Goal: Information Seeking & Learning: Learn about a topic

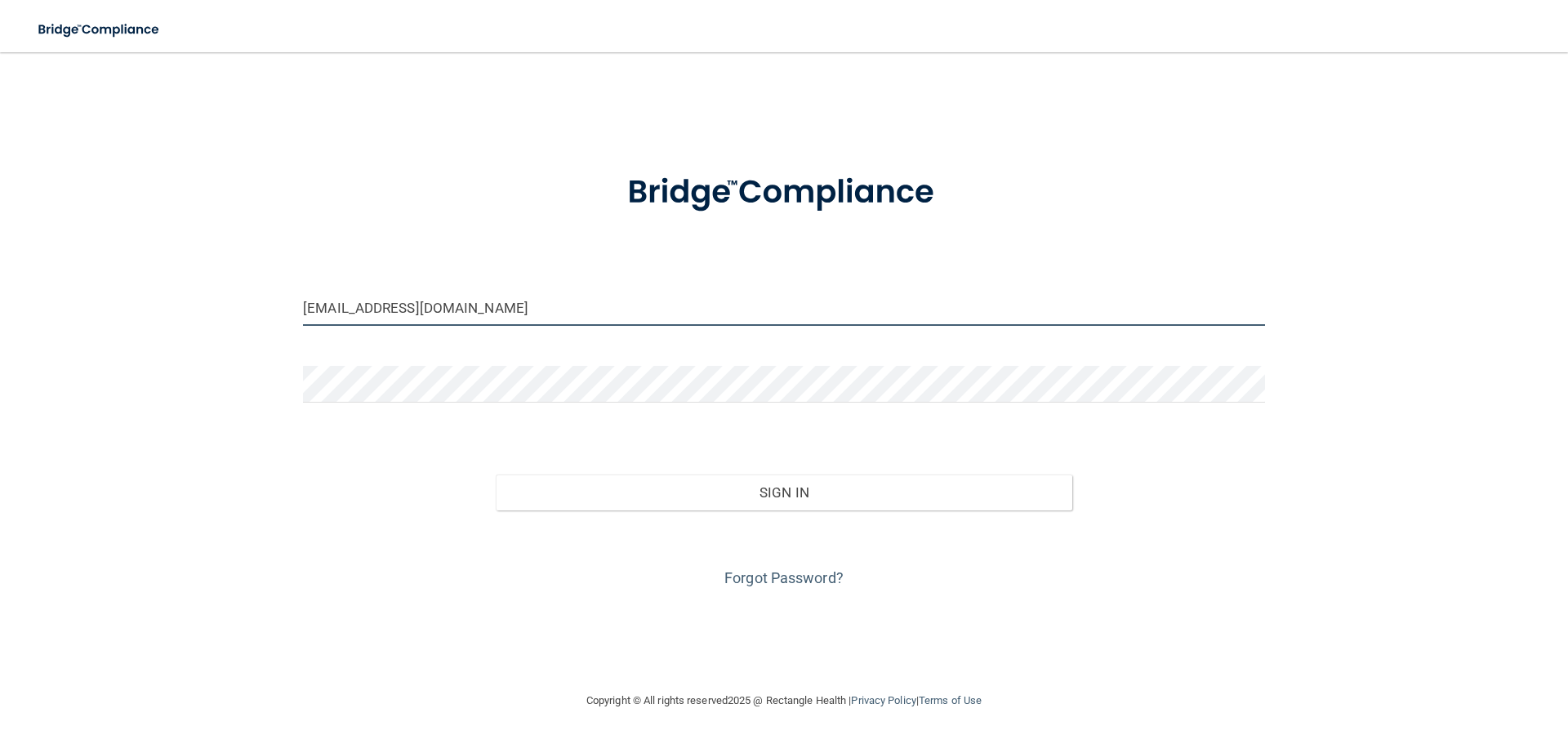
drag, startPoint x: 571, startPoint y: 312, endPoint x: 169, endPoint y: 322, distance: 402.1
click at [169, 322] on div "dcook@kleinmedicalclinic.com Invalid email/password. You don't have permission …" at bounding box center [784, 372] width 1503 height 606
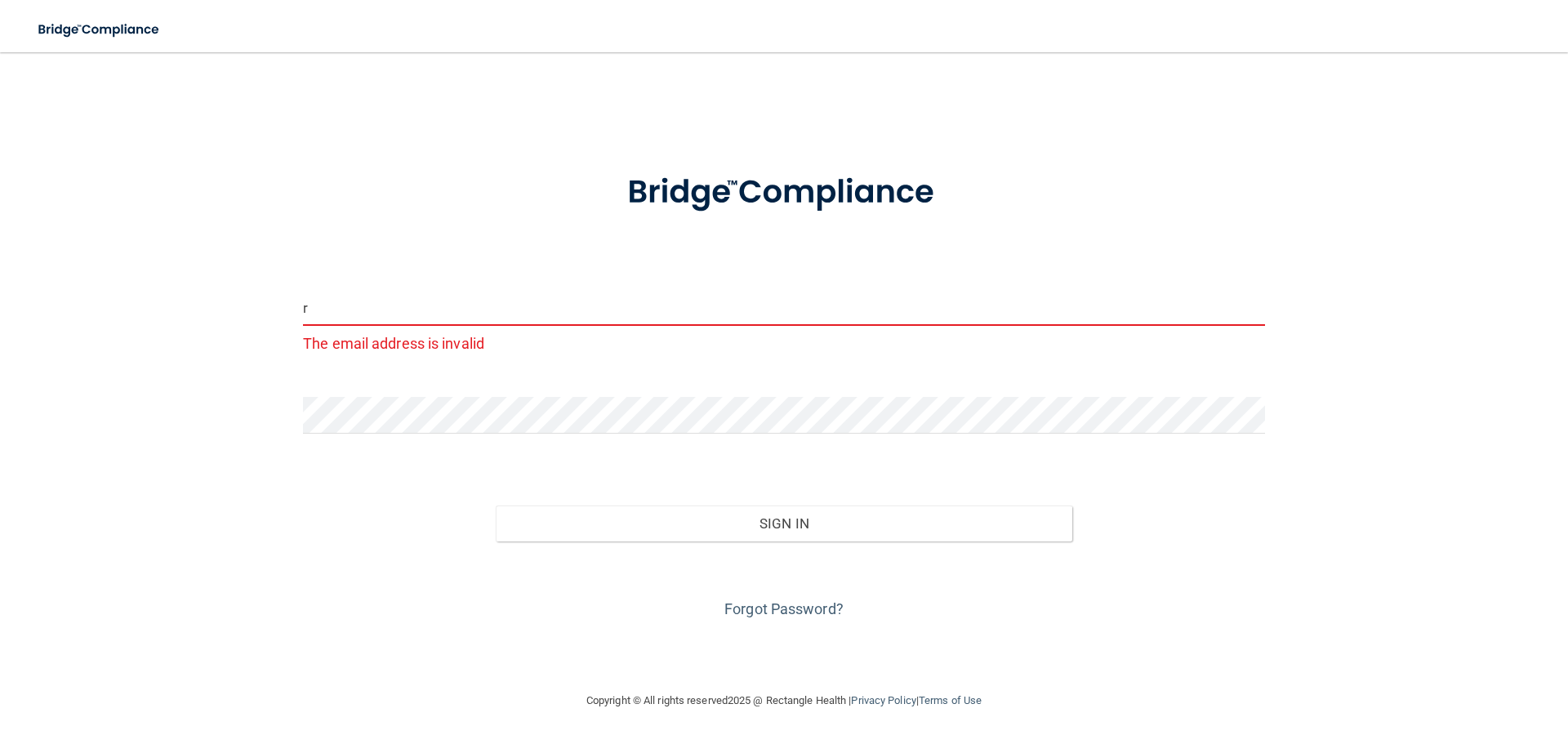
type input "[EMAIL_ADDRESS][DOMAIN_NAME]"
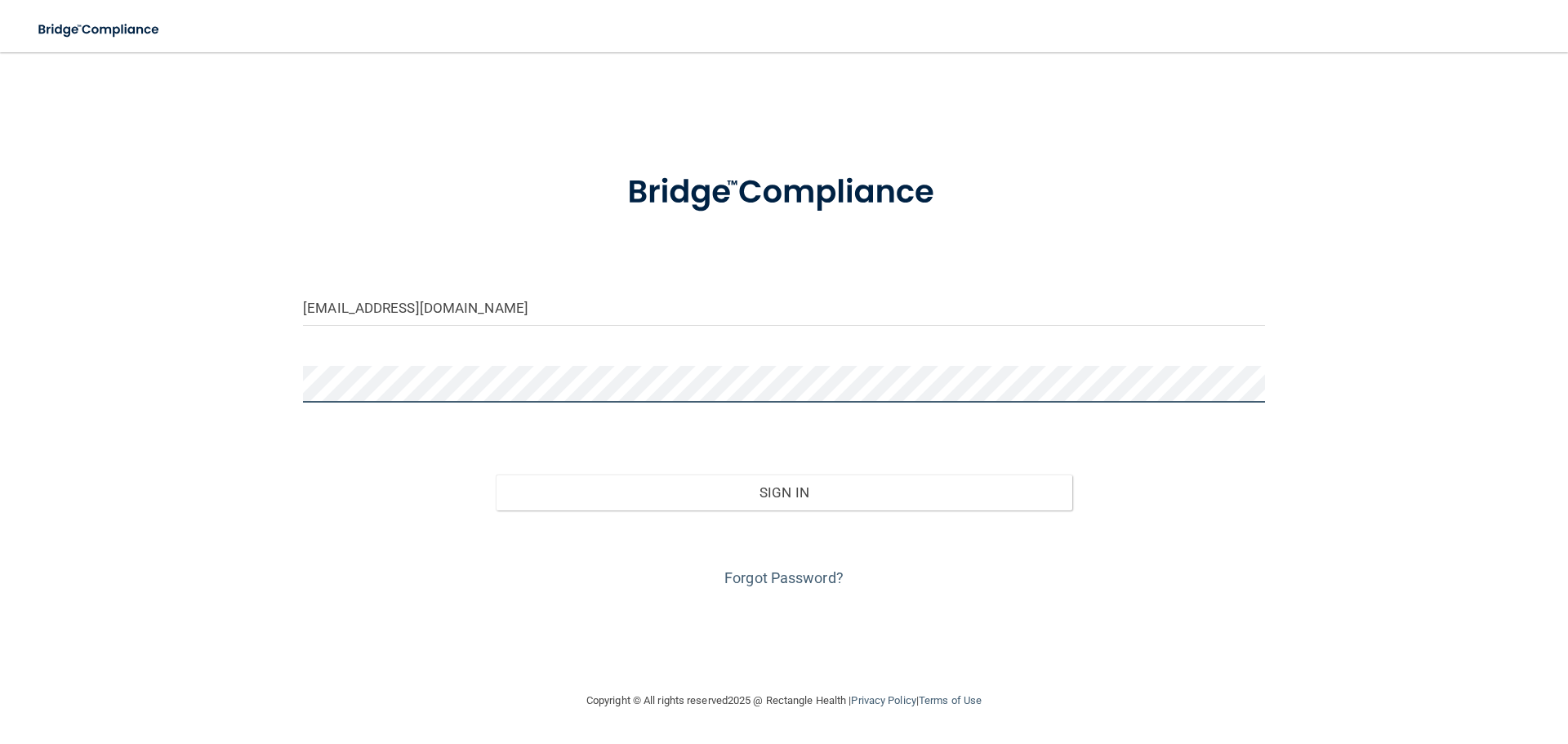
click at [0, 368] on main "rzenteno@kleinmedicalclinic.com Invalid email/password. You don't have permissi…" at bounding box center [784, 398] width 1568 height 692
click at [495, 475] on button "Sign In" at bounding box center [784, 493] width 577 height 36
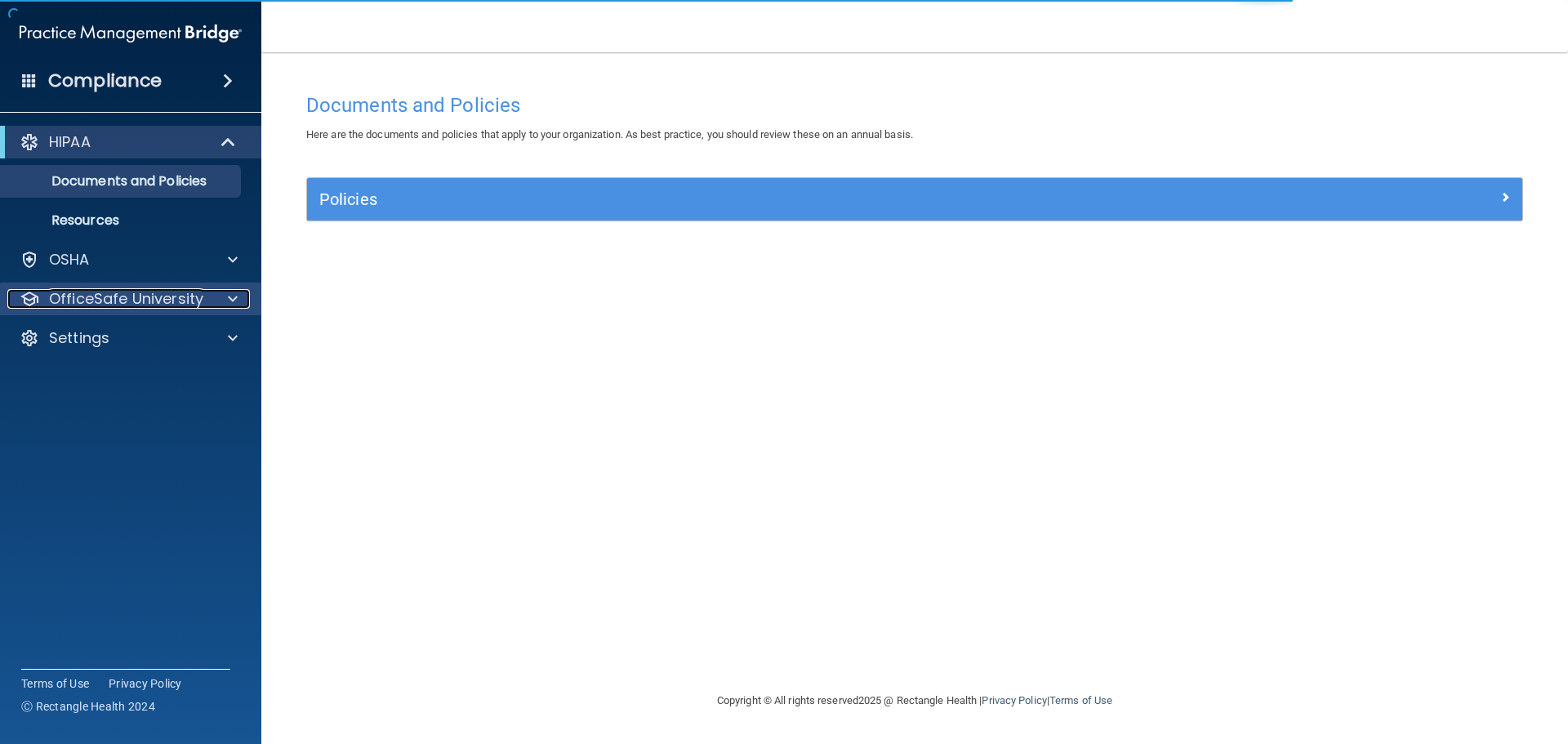
click at [69, 304] on p "OfficeSafe University" at bounding box center [126, 298] width 154 height 20
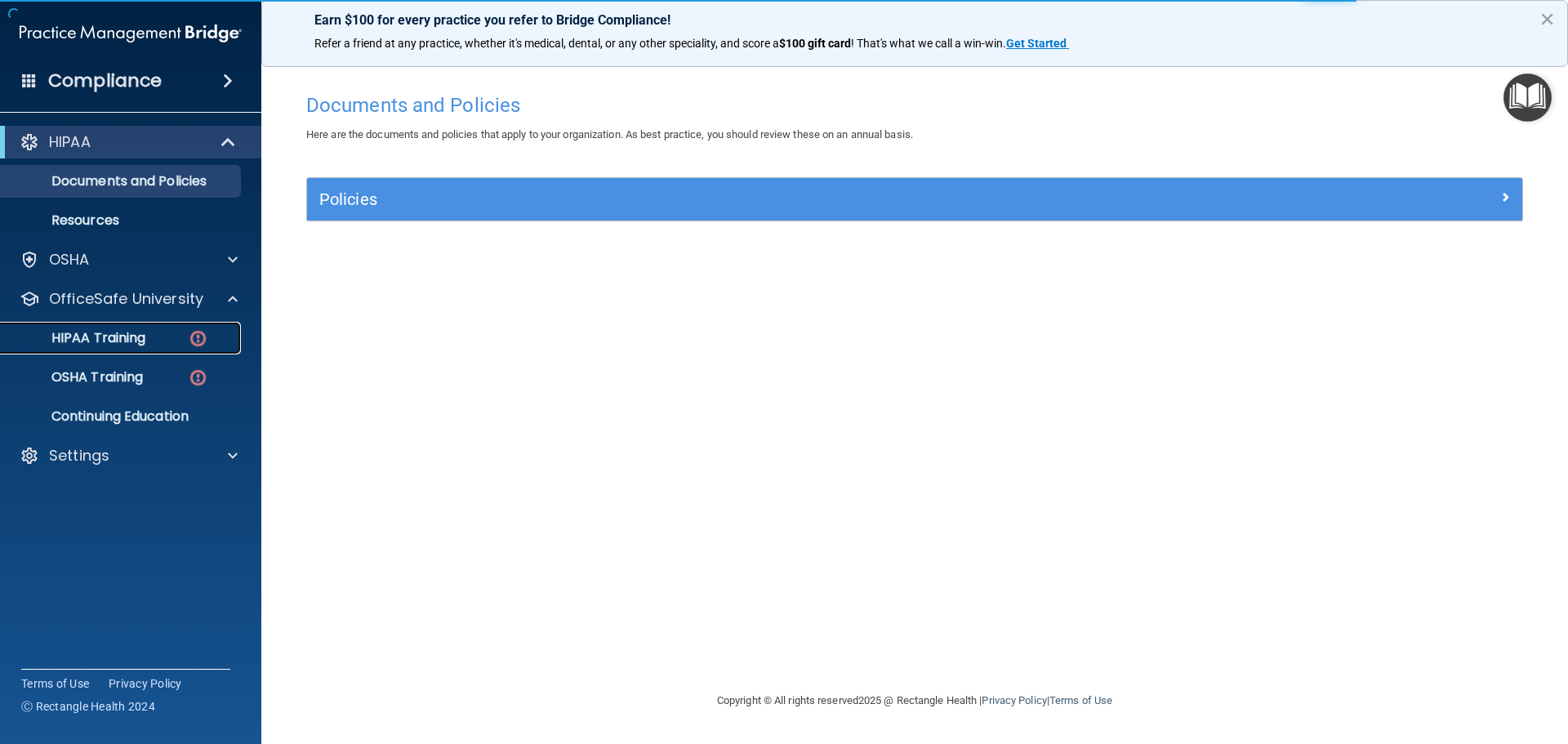
click at [100, 335] on p "HIPAA Training" at bounding box center [77, 337] width 135 height 16
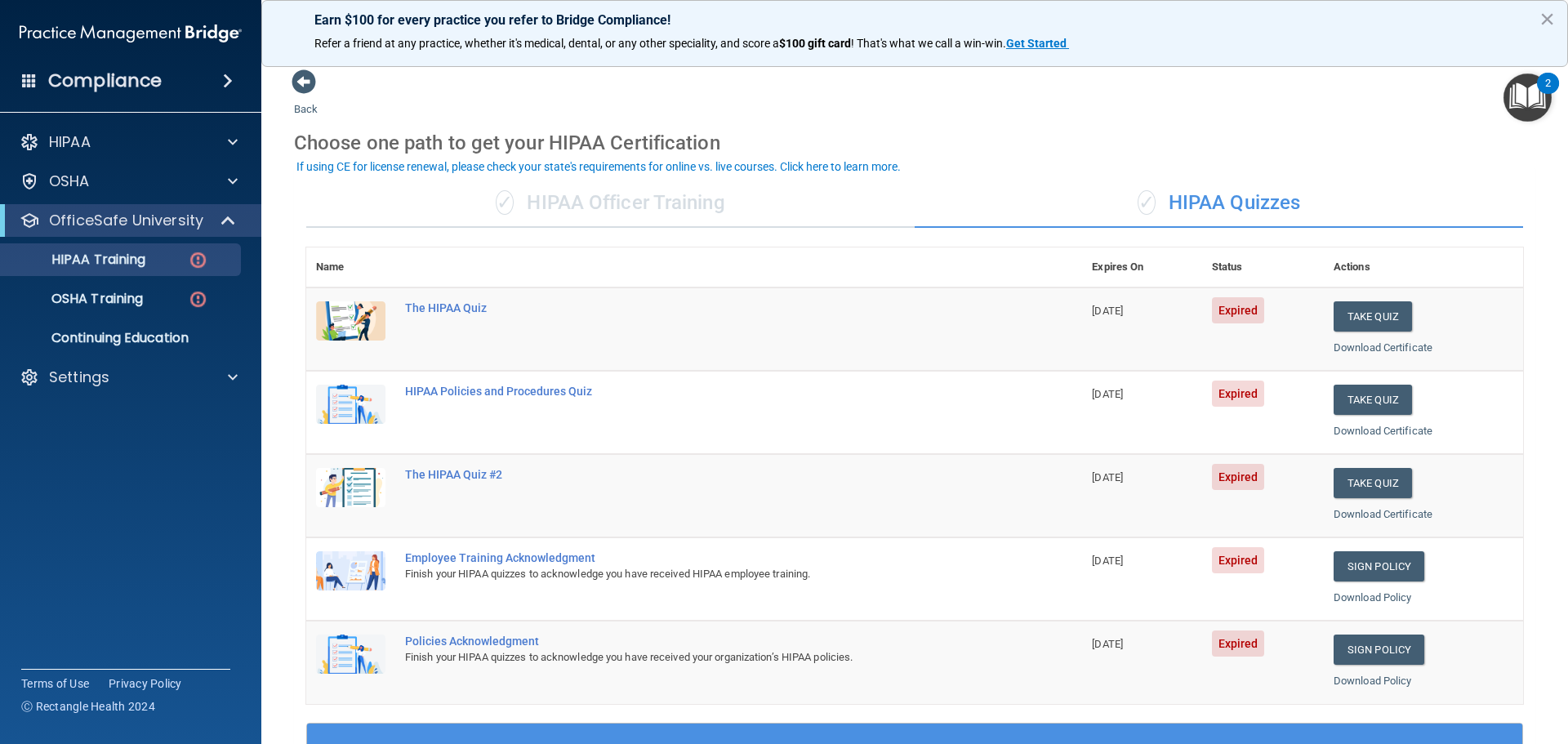
click at [803, 190] on div "✓ HIPAA Officer Training" at bounding box center [610, 203] width 608 height 49
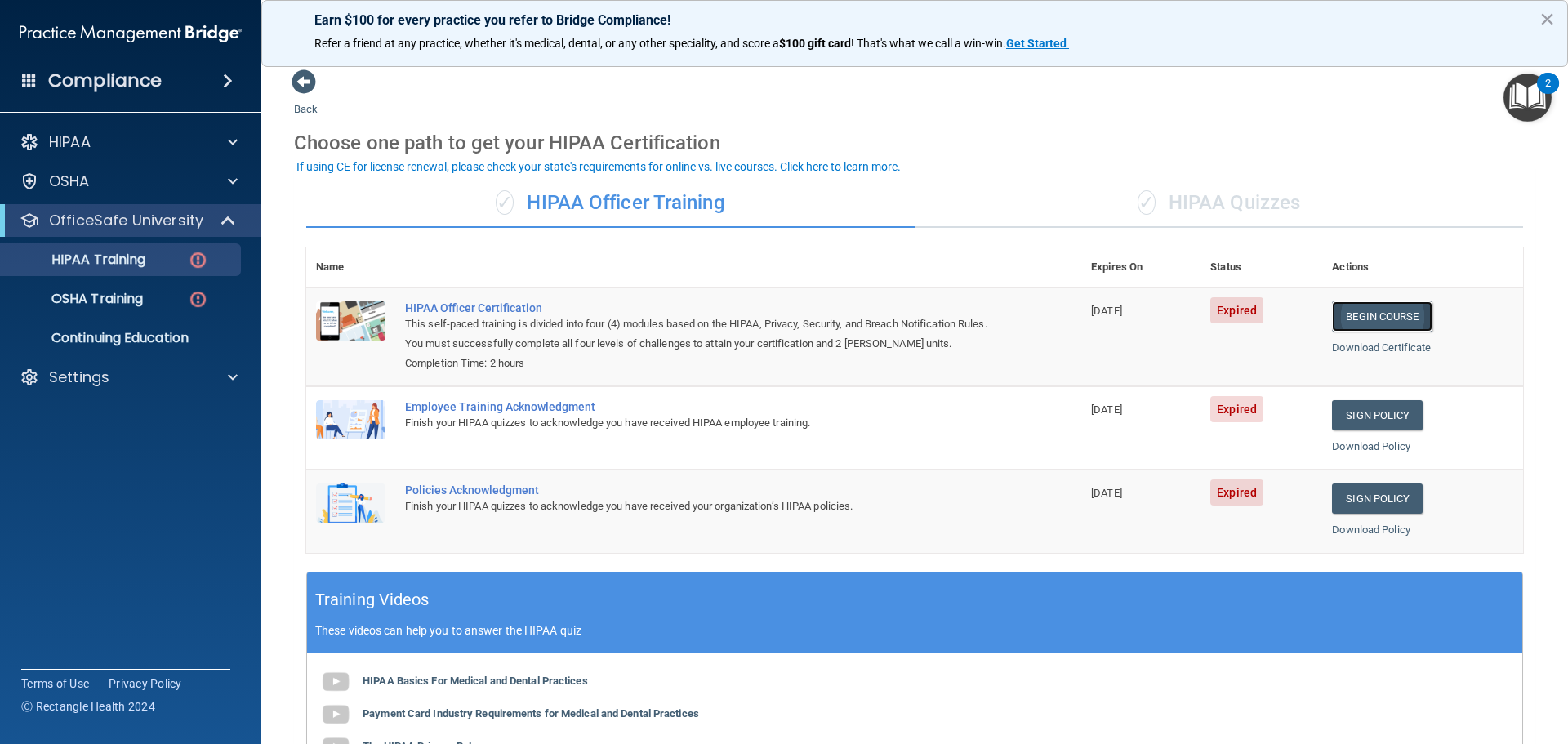
click at [1389, 311] on link "Begin Course" at bounding box center [1381, 316] width 100 height 30
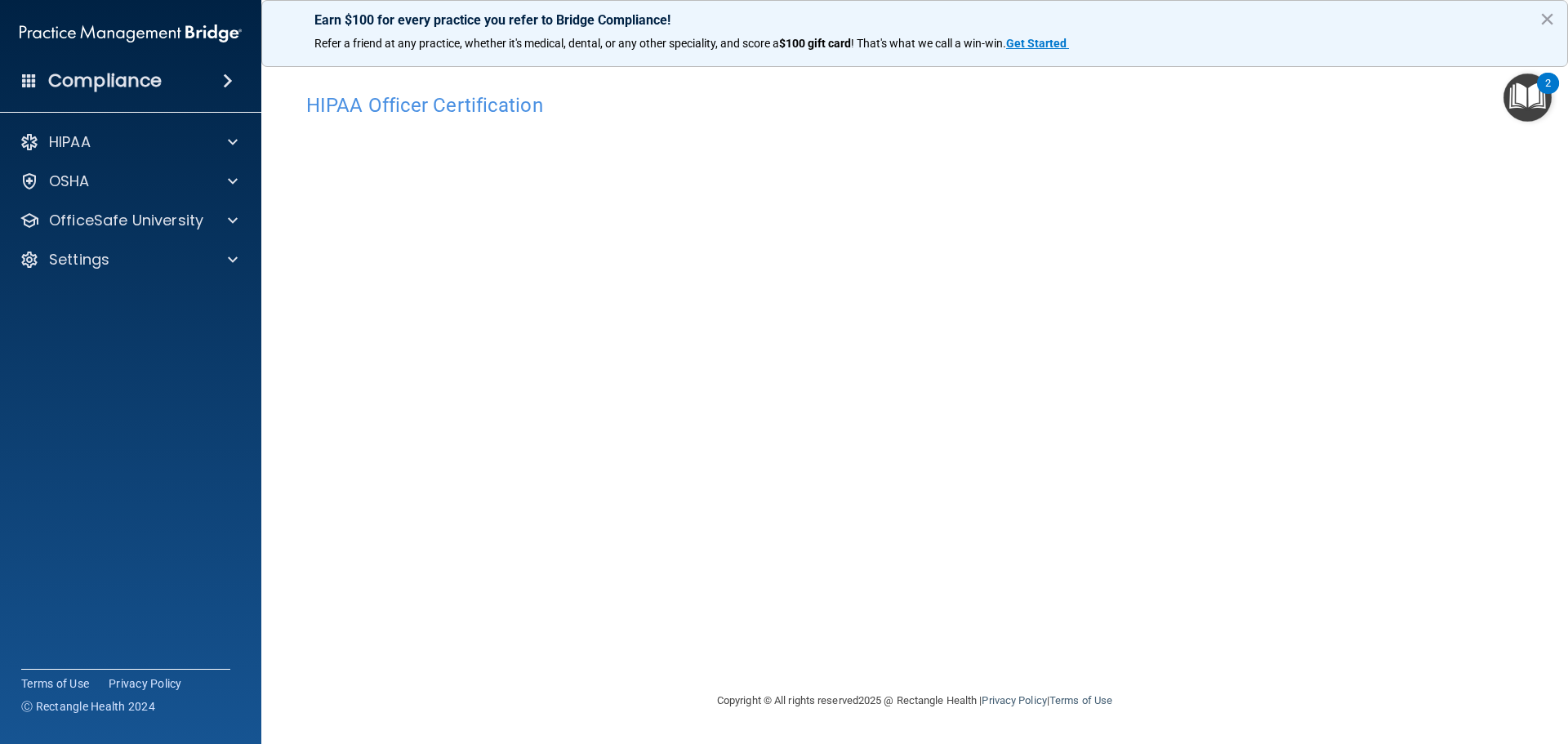
drag, startPoint x: 1567, startPoint y: 184, endPoint x: 1553, endPoint y: 206, distance: 26.1
click at [1556, 204] on main "HIPAA Officer Certification This course doesn’t expire until [DATE]. Are you su…" at bounding box center [914, 398] width 1307 height 692
click at [1226, 661] on div "HIPAA Officer Certification This course doesn’t expire until [DATE]. Are you su…" at bounding box center [914, 388] width 1241 height 606
